Goal: Navigation & Orientation: Understand site structure

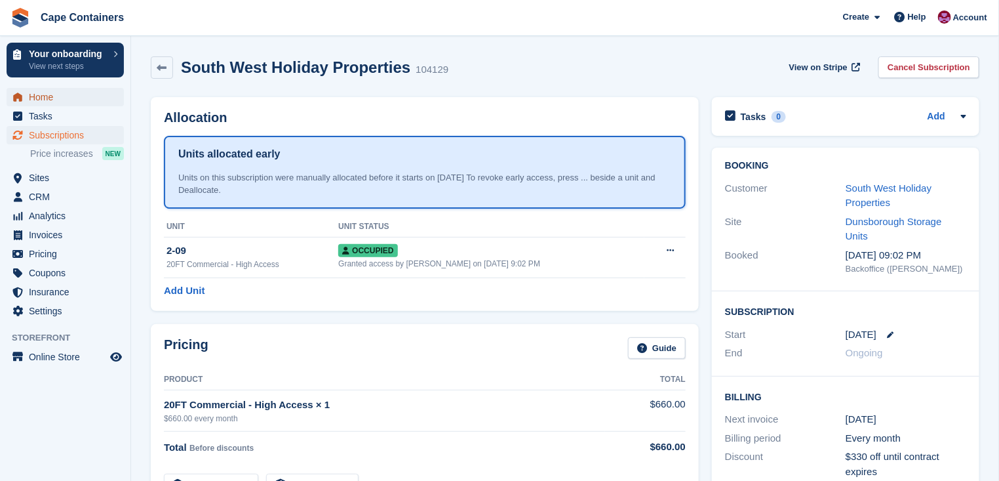
click at [44, 98] on span "Home" at bounding box center [68, 97] width 79 height 18
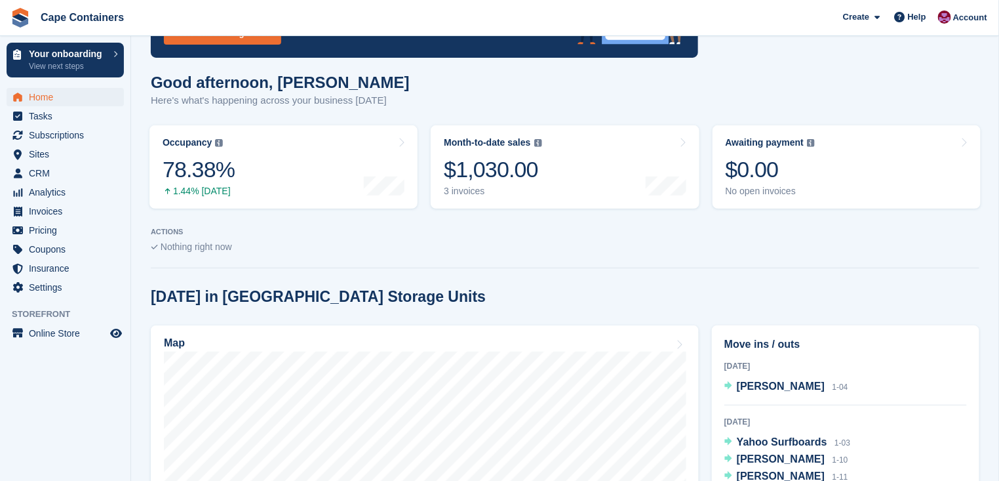
scroll to position [119, 0]
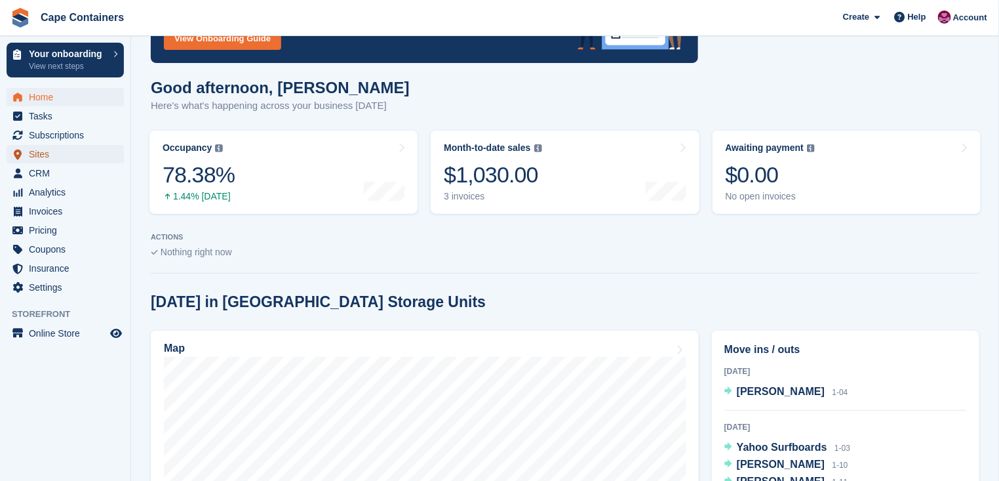
click at [47, 154] on span "Sites" at bounding box center [68, 154] width 79 height 18
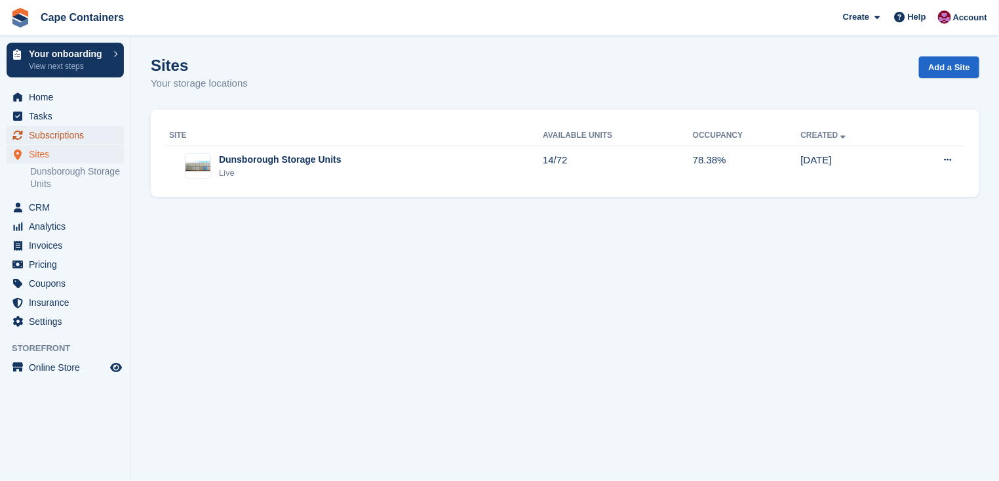
click at [55, 134] on span "Subscriptions" at bounding box center [68, 135] width 79 height 18
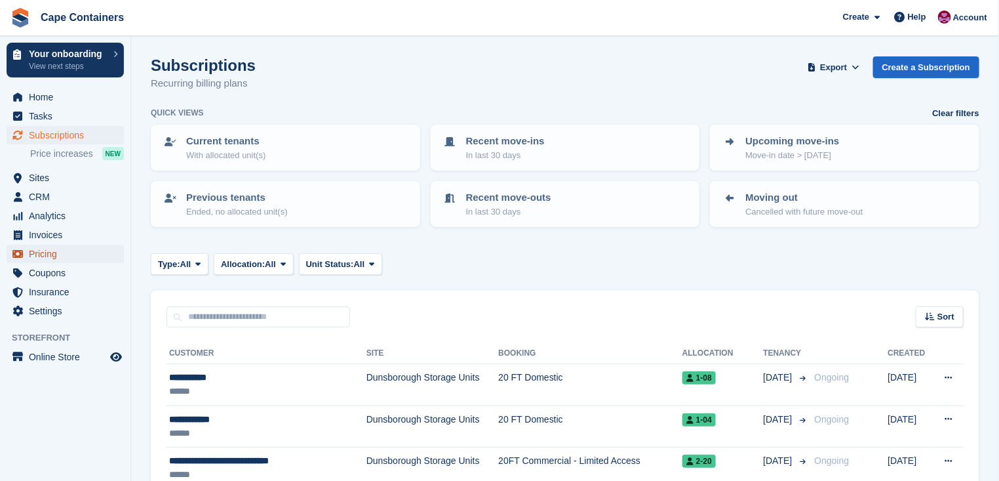
click at [44, 252] on span "Pricing" at bounding box center [68, 254] width 79 height 18
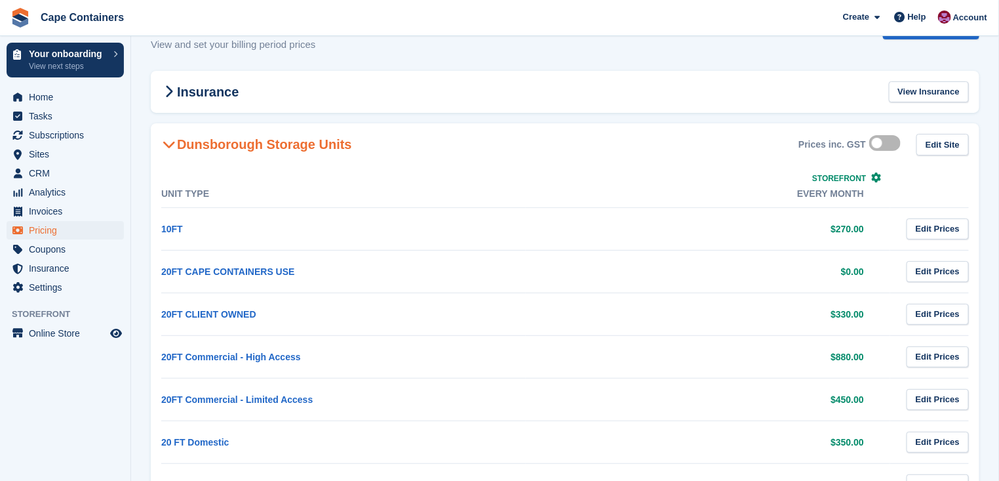
scroll to position [59, 0]
